Goal: Navigation & Orientation: Find specific page/section

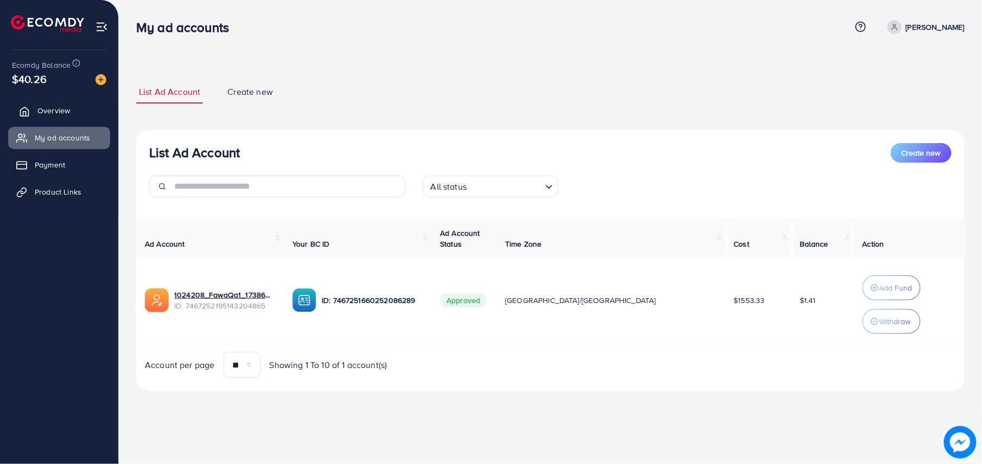
click at [73, 116] on link "Overview" at bounding box center [59, 111] width 102 height 22
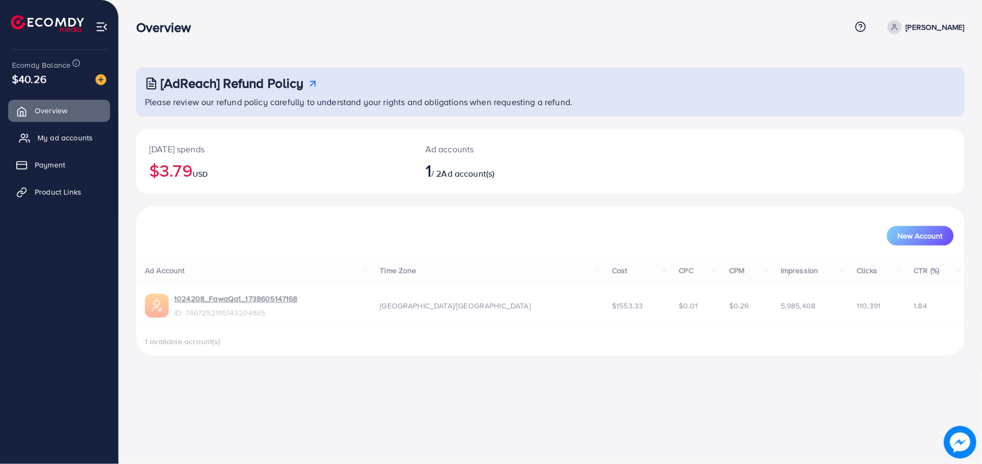
click at [77, 133] on span "My ad accounts" at bounding box center [64, 137] width 55 height 11
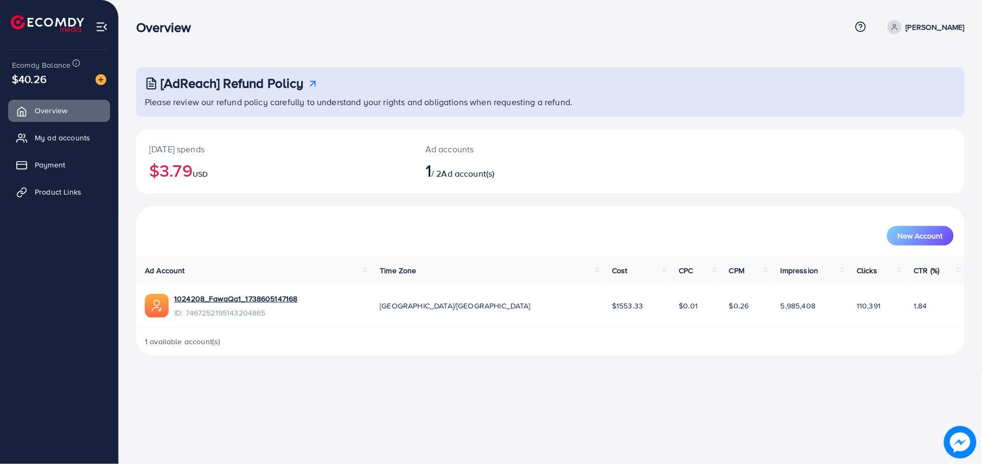
drag, startPoint x: 63, startPoint y: 131, endPoint x: 530, endPoint y: 192, distance: 470.7
click at [63, 131] on link "My ad accounts" at bounding box center [59, 138] width 102 height 22
click at [90, 140] on span "My ad accounts" at bounding box center [64, 137] width 55 height 11
